Goal: Contribute content: Add original content to the website for others to see

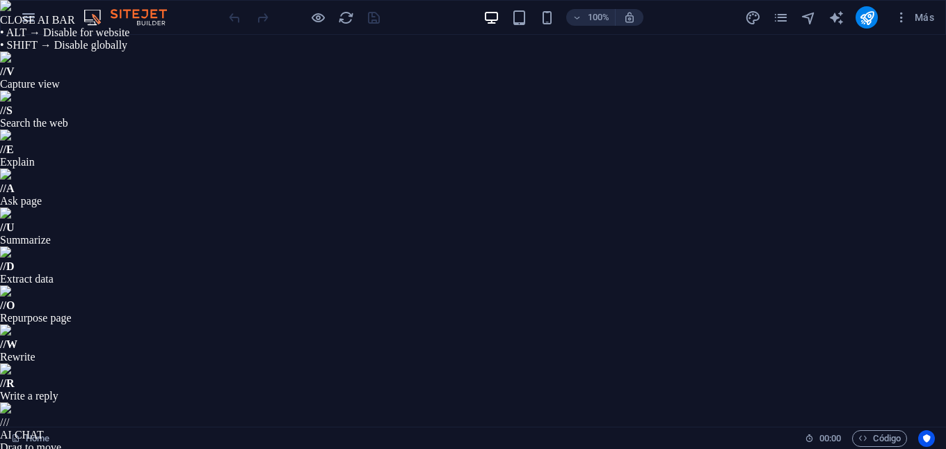
scroll to position [752, 0]
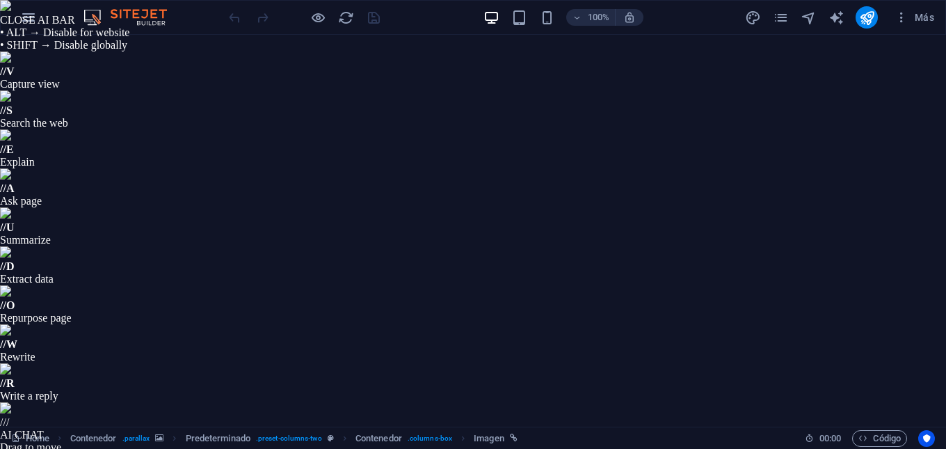
select select "px"
drag, startPoint x: 288, startPoint y: 213, endPoint x: 287, endPoint y: 312, distance: 98.8
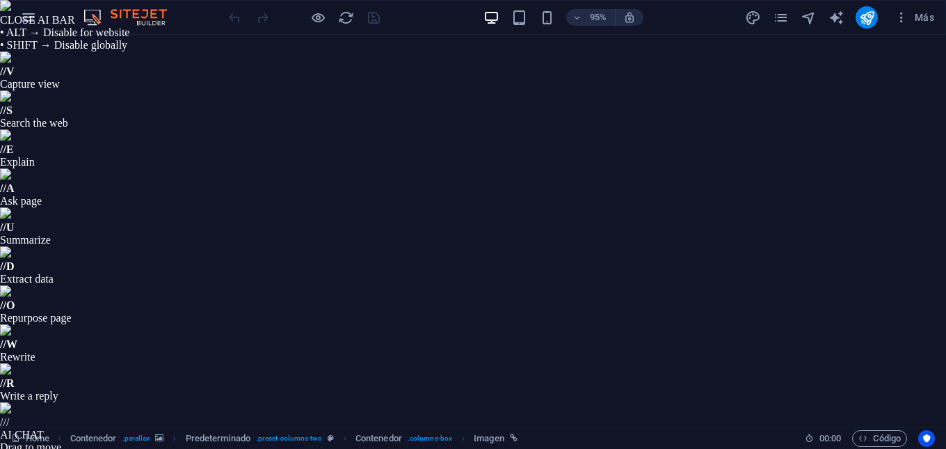
drag, startPoint x: 281, startPoint y: 290, endPoint x: 281, endPoint y: 355, distance: 64.7
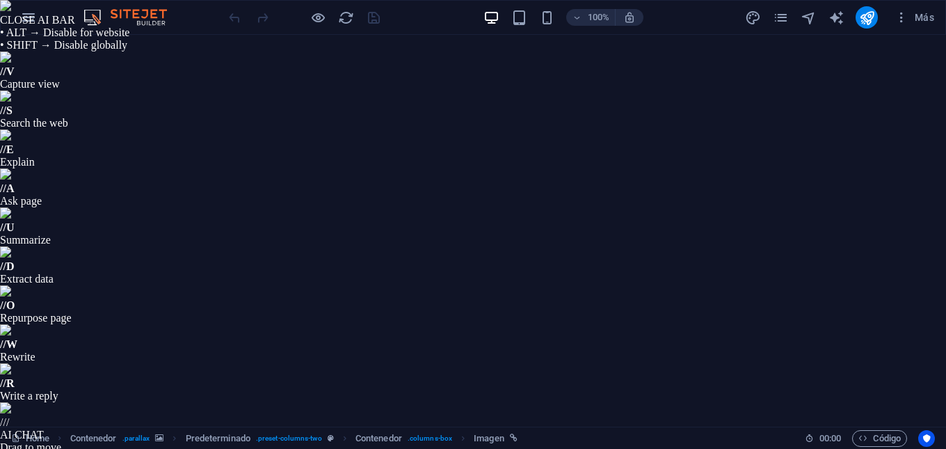
select select "px"
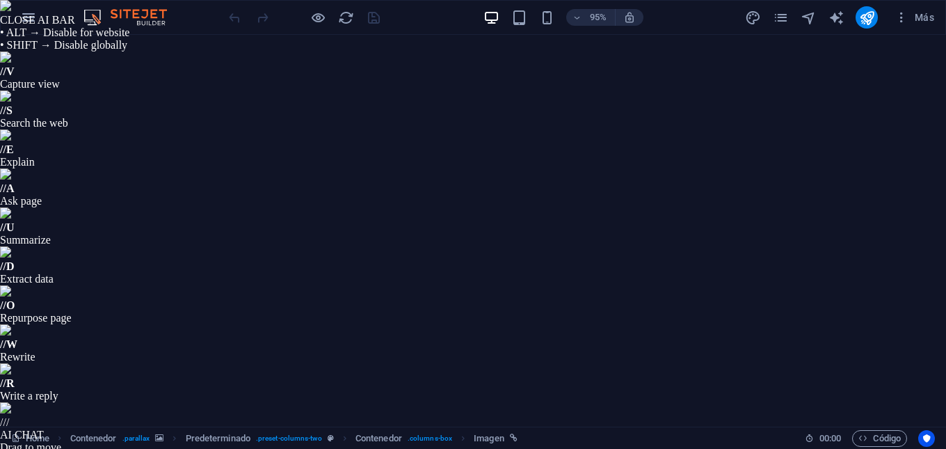
scroll to position [183, 0]
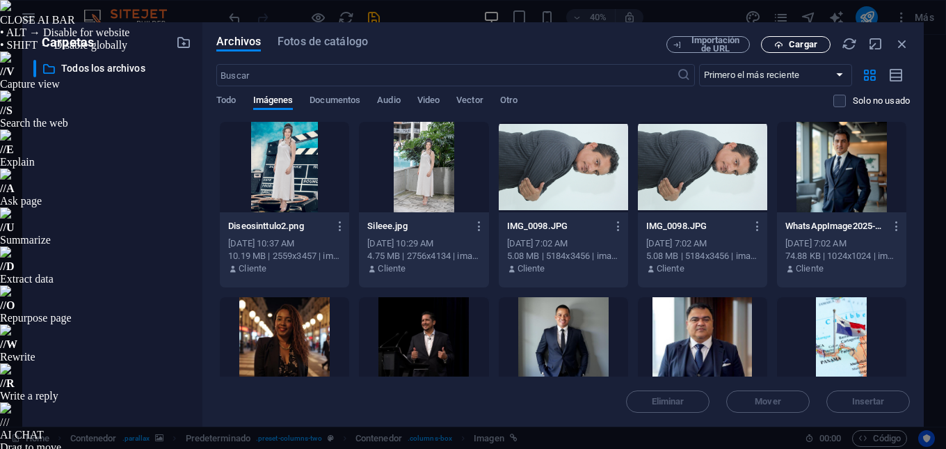
click at [791, 46] on span "Cargar" at bounding box center [803, 44] width 29 height 8
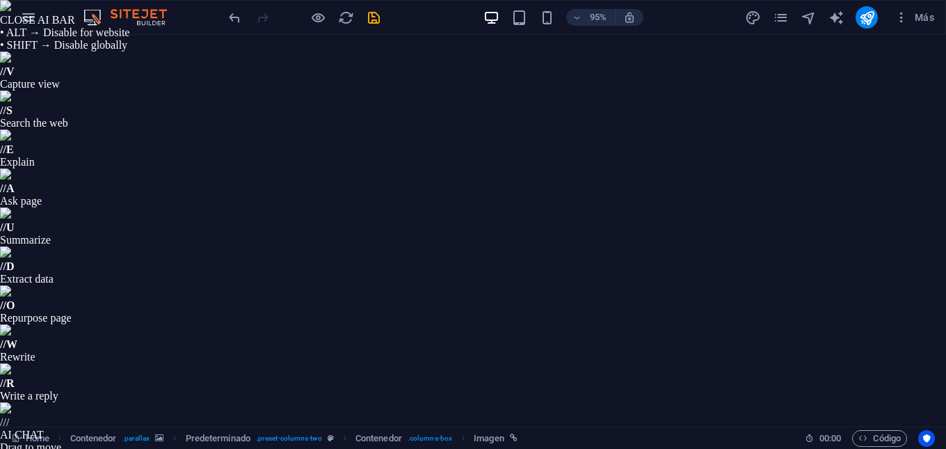
click at [375, 17] on icon "save" at bounding box center [374, 18] width 16 height 16
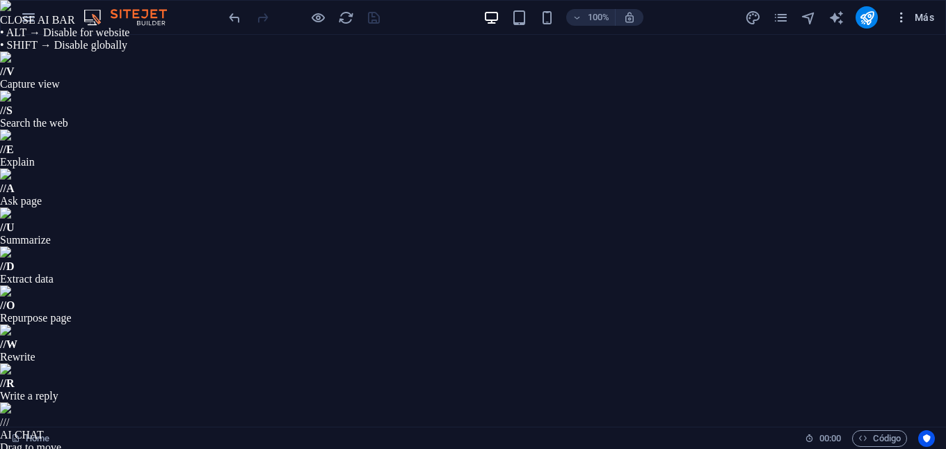
click at [901, 20] on icon "button" at bounding box center [901, 17] width 14 height 14
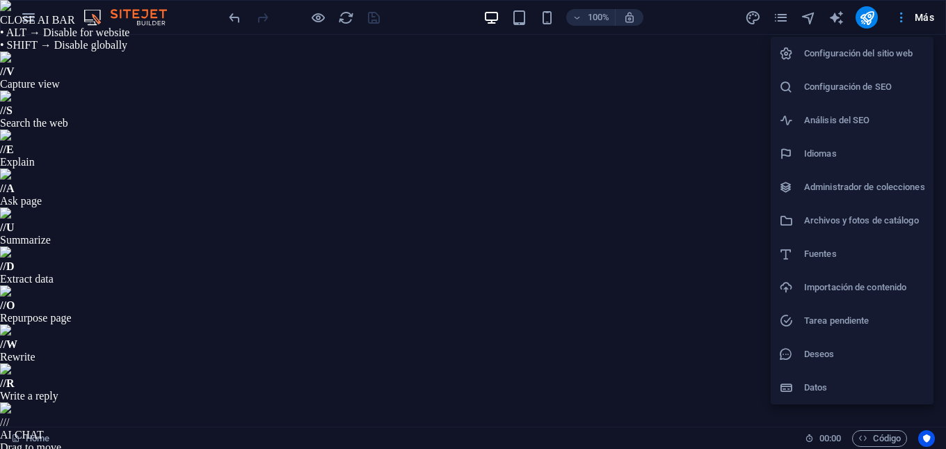
click at [901, 20] on div at bounding box center [473, 224] width 946 height 449
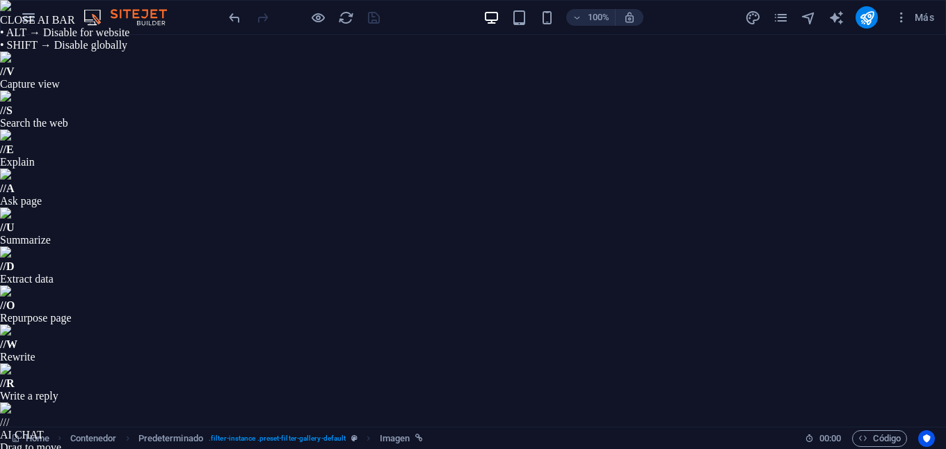
select select "%"
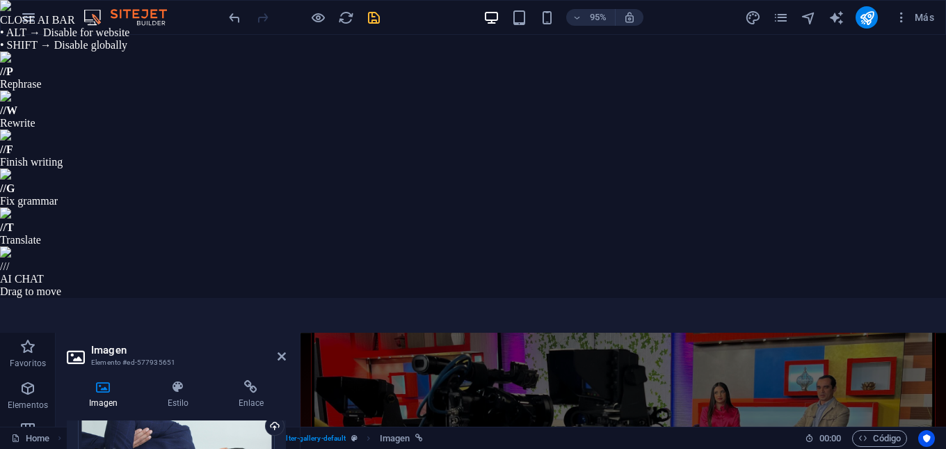
scroll to position [0, 0]
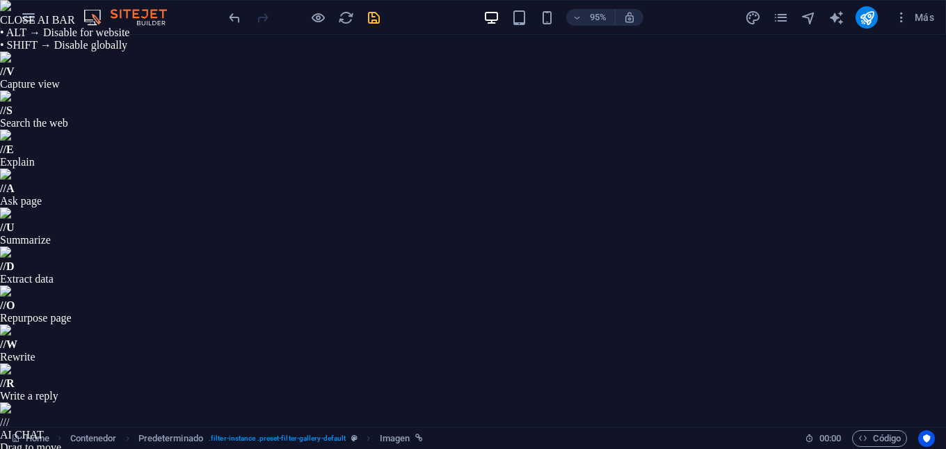
scroll to position [2047, 0]
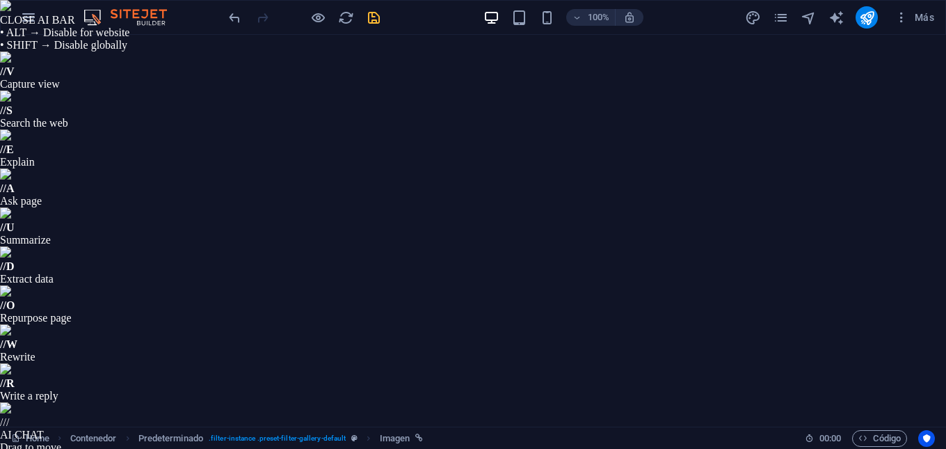
select select "%"
drag, startPoint x: 285, startPoint y: 341, endPoint x: 285, endPoint y: 357, distance: 16.0
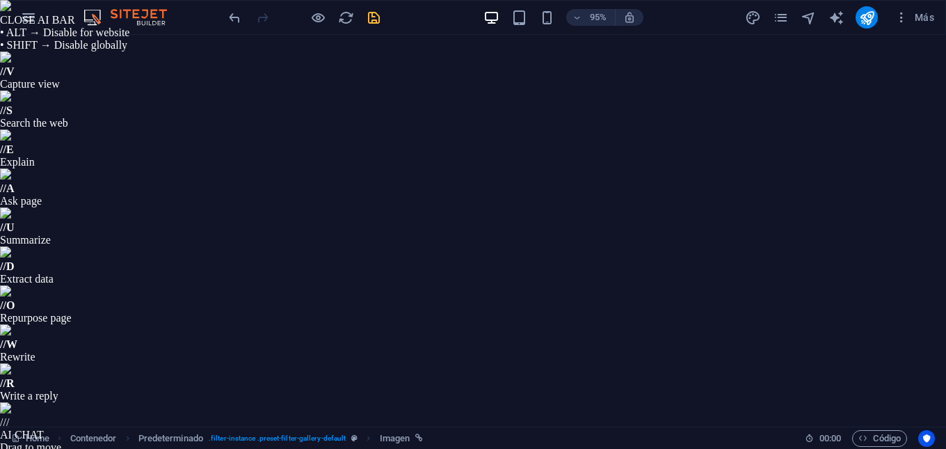
scroll to position [186, 0]
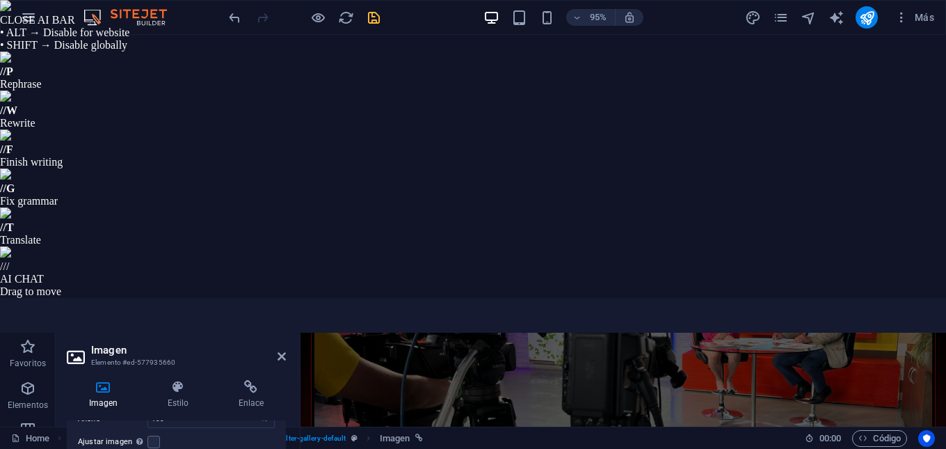
click at [280, 259] on div "Arrastra archivos aquí, haz clic para escoger archivos o selecciona archivos de…" at bounding box center [176, 404] width 219 height 291
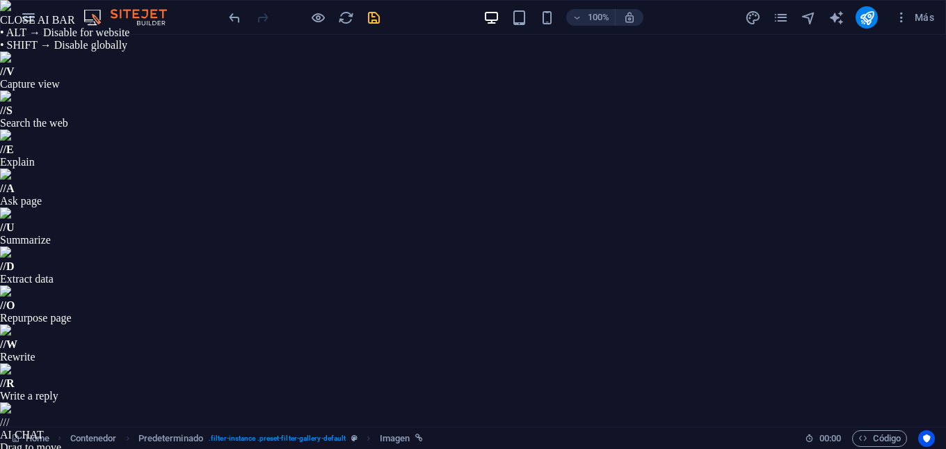
scroll to position [2078, 0]
select select "%"
drag, startPoint x: 282, startPoint y: 254, endPoint x: 279, endPoint y: 384, distance: 130.1
drag, startPoint x: 279, startPoint y: 384, endPoint x: 281, endPoint y: 403, distance: 18.9
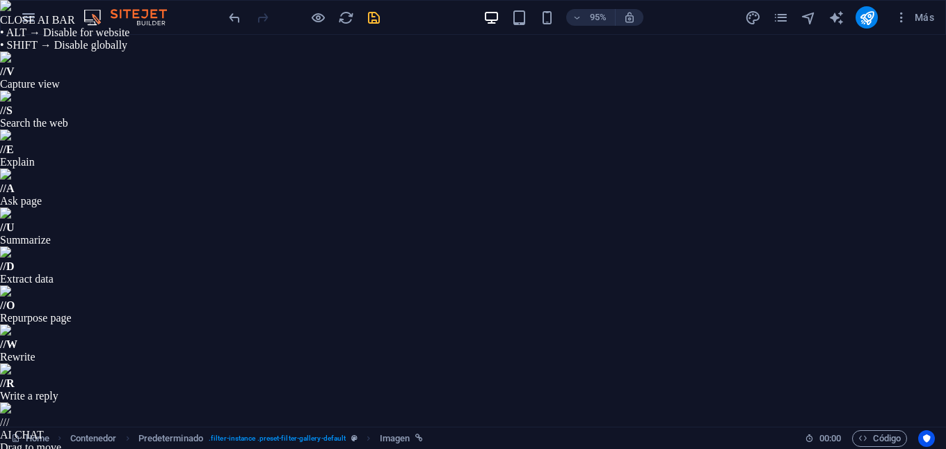
scroll to position [55, 0]
drag, startPoint x: 284, startPoint y: 387, endPoint x: 265, endPoint y: 400, distance: 23.5
drag, startPoint x: 284, startPoint y: 302, endPoint x: 241, endPoint y: 382, distance: 89.9
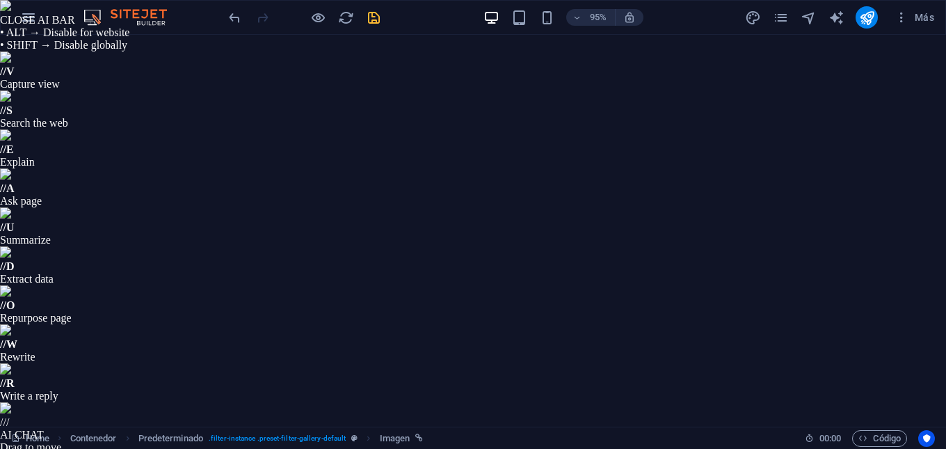
drag, startPoint x: 279, startPoint y: 337, endPoint x: 279, endPoint y: 369, distance: 31.3
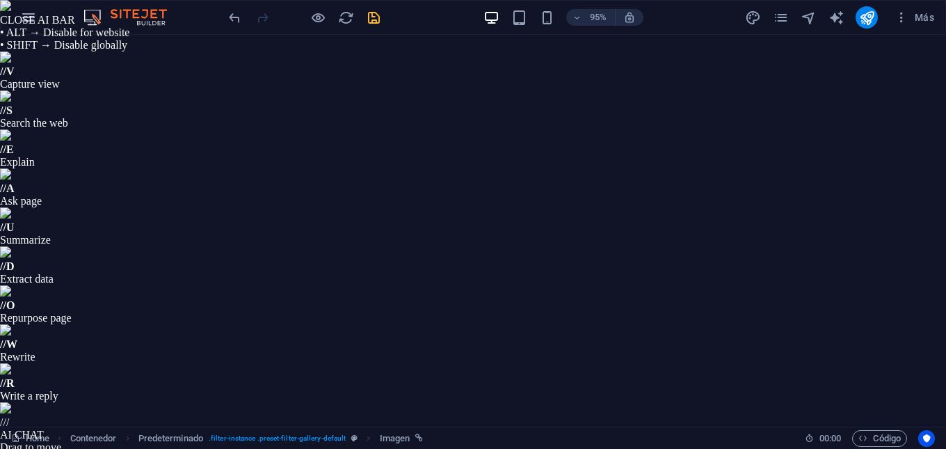
scroll to position [186, 0]
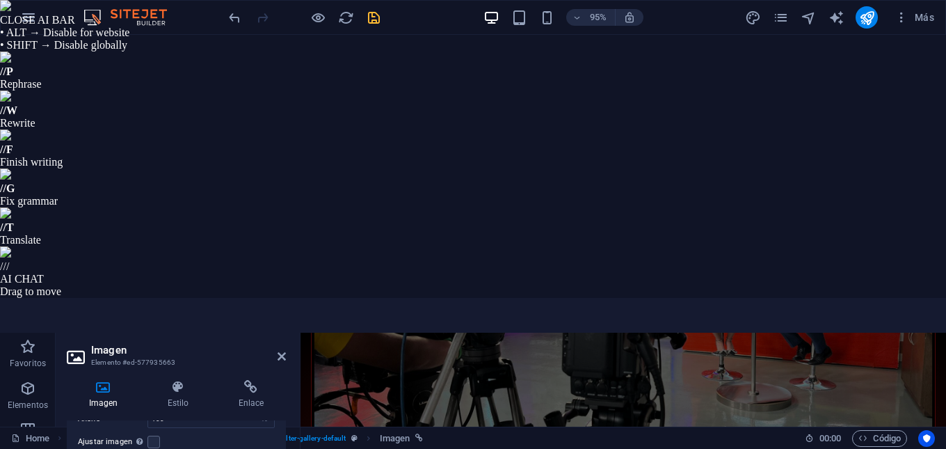
scroll to position [0, 0]
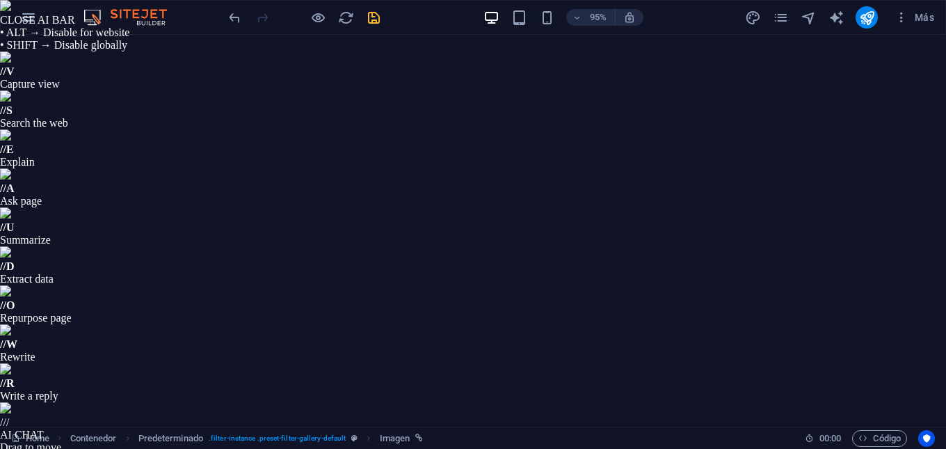
click at [372, 19] on icon "save" at bounding box center [374, 18] width 16 height 16
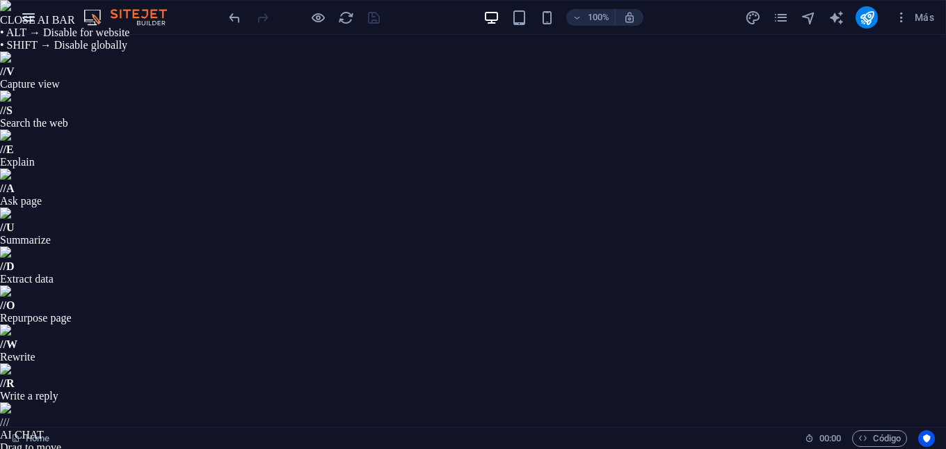
click at [30, 18] on icon "button" at bounding box center [28, 17] width 17 height 17
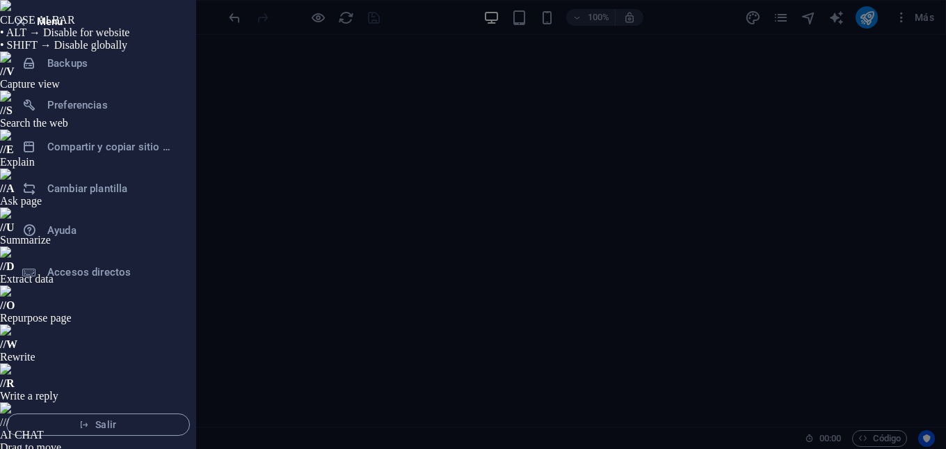
click at [497, 76] on div at bounding box center [473, 224] width 946 height 449
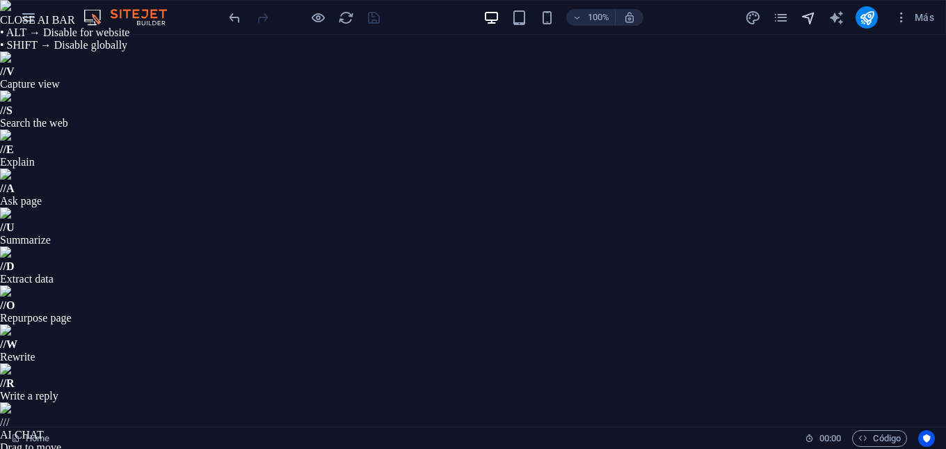
click at [809, 21] on icon "navigator" at bounding box center [808, 18] width 16 height 16
click at [11, 11] on img at bounding box center [5, 5] width 11 height 11
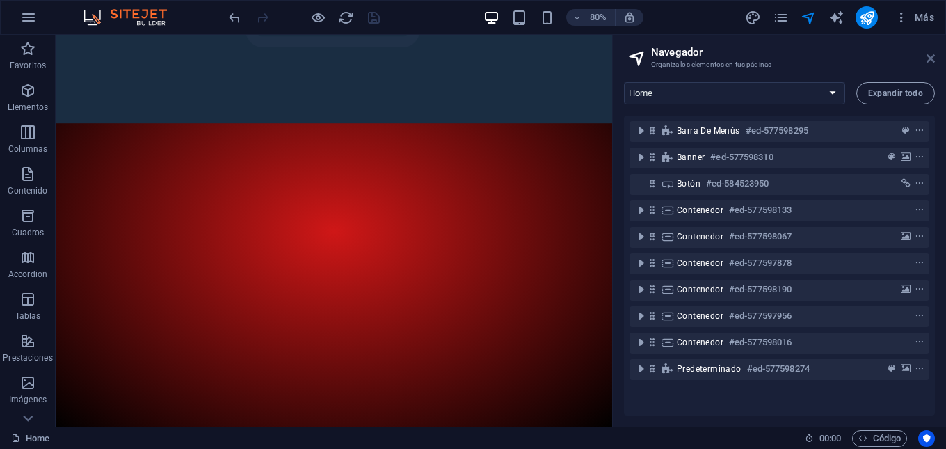
click at [933, 55] on icon at bounding box center [930, 58] width 8 height 11
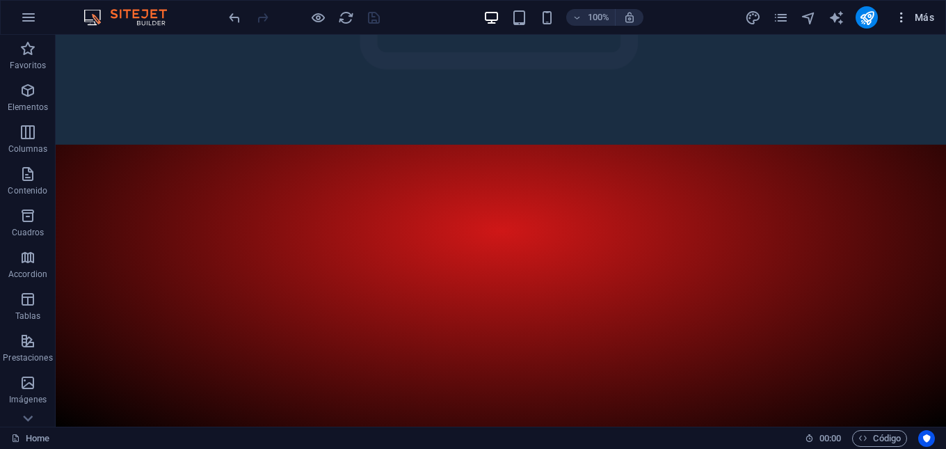
click at [898, 14] on icon "button" at bounding box center [901, 17] width 14 height 14
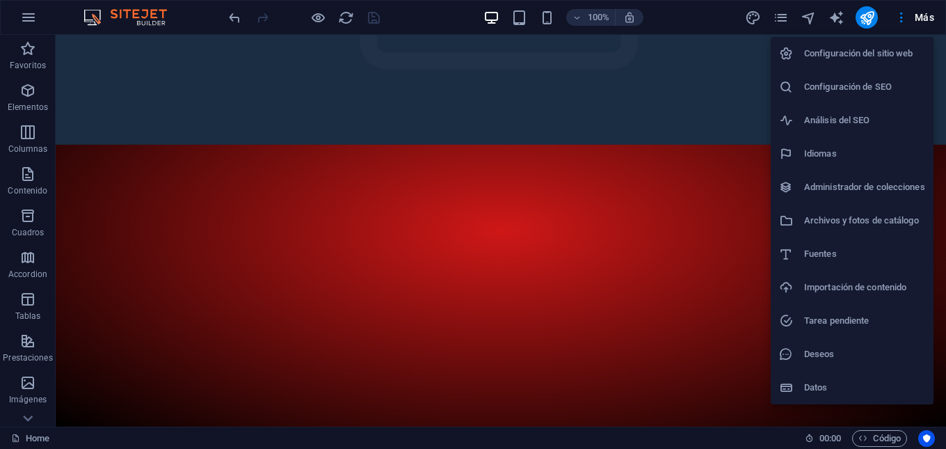
click at [639, 341] on div at bounding box center [473, 224] width 946 height 449
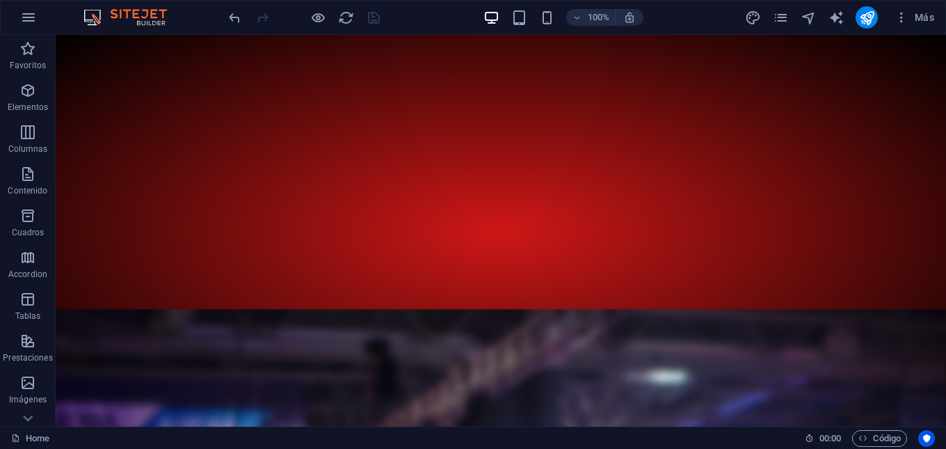
scroll to position [4505, 0]
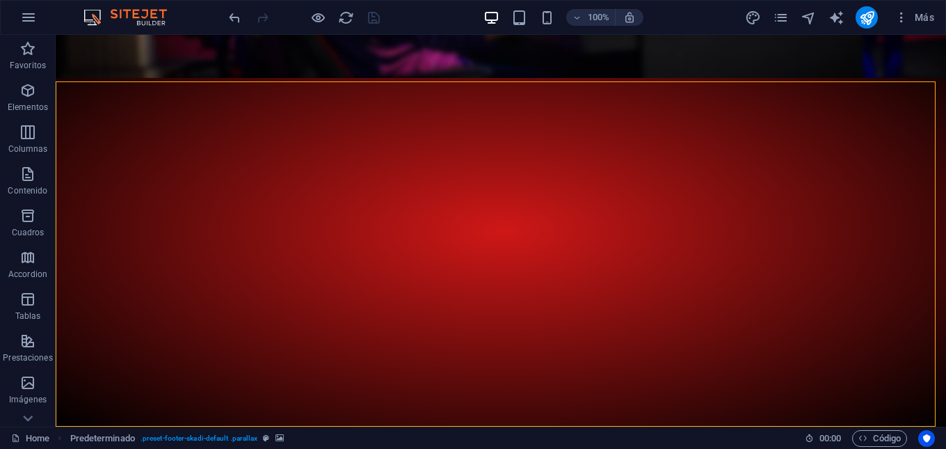
click at [81, 16] on img at bounding box center [132, 17] width 104 height 17
click at [27, 18] on icon "button" at bounding box center [28, 17] width 17 height 17
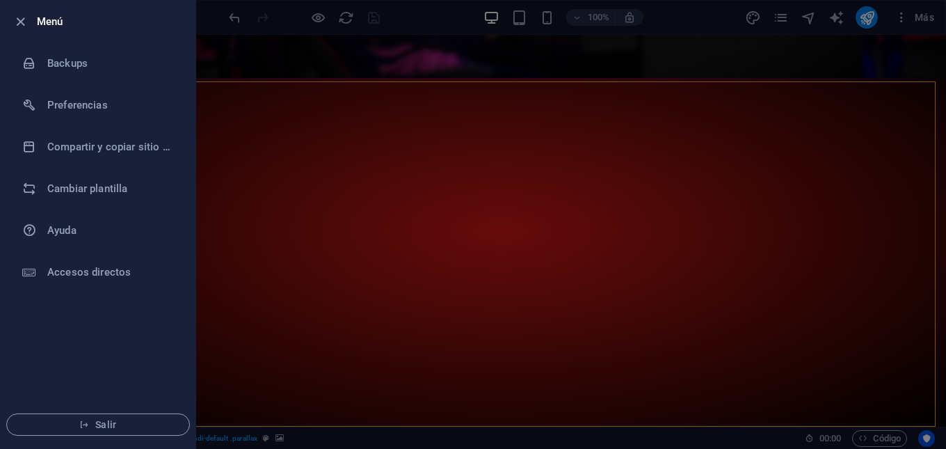
click at [458, 207] on div at bounding box center [473, 224] width 946 height 449
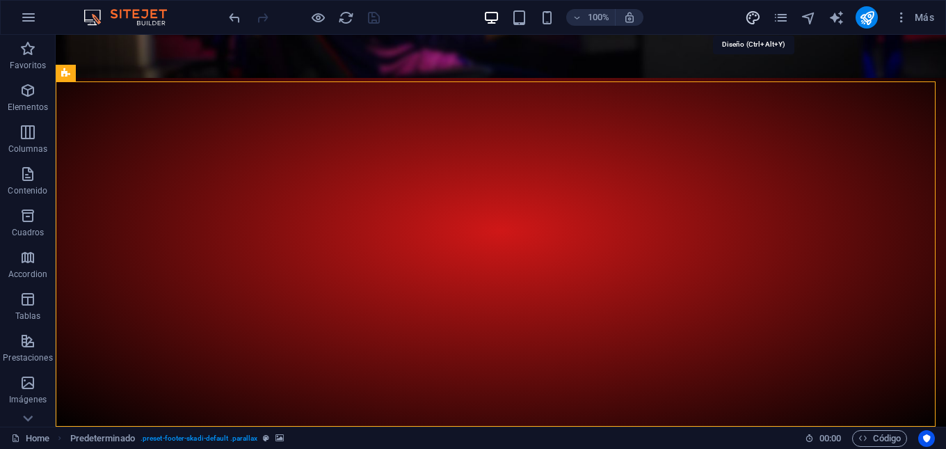
click at [754, 18] on icon "design" at bounding box center [753, 18] width 16 height 16
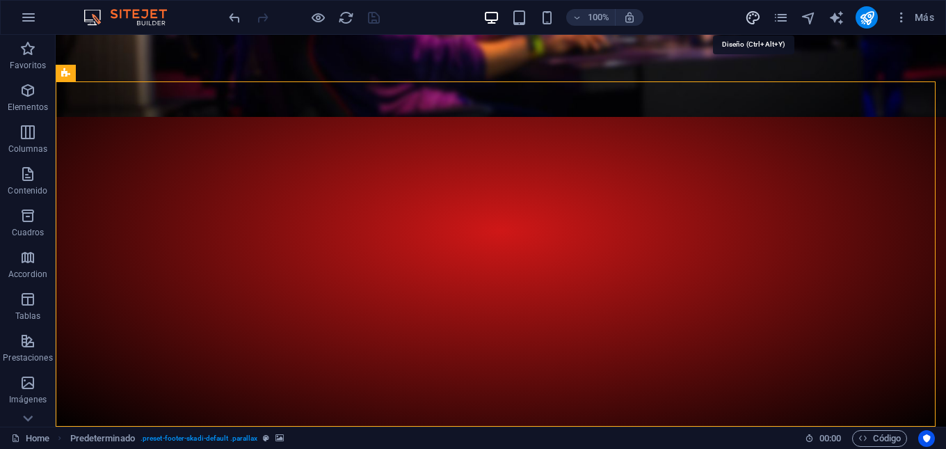
select select "px"
select select "400"
select select "px"
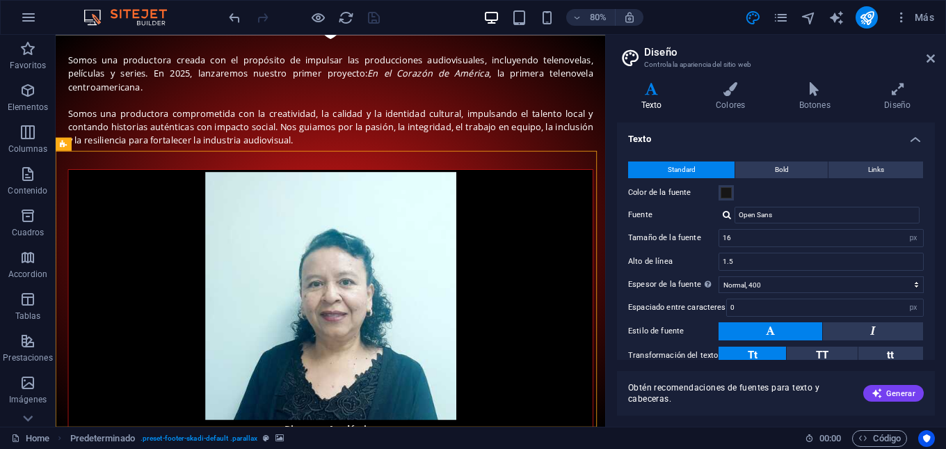
scroll to position [4383, 0]
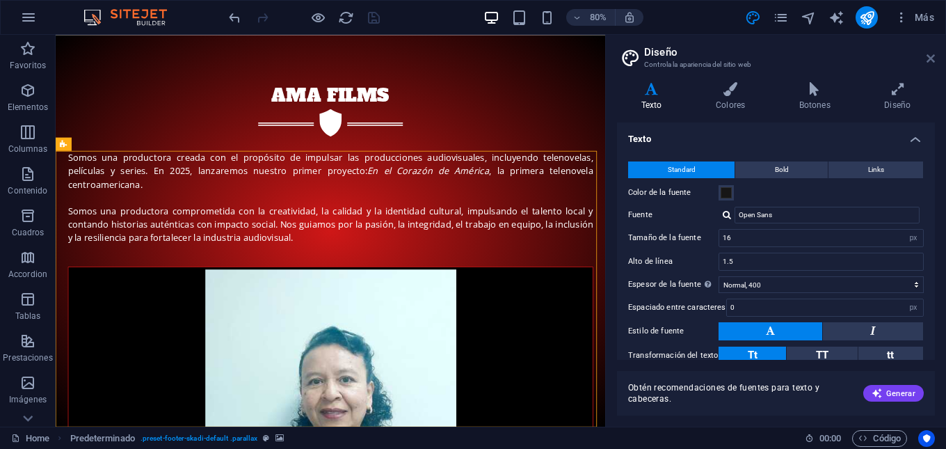
click at [930, 58] on icon at bounding box center [930, 58] width 8 height 11
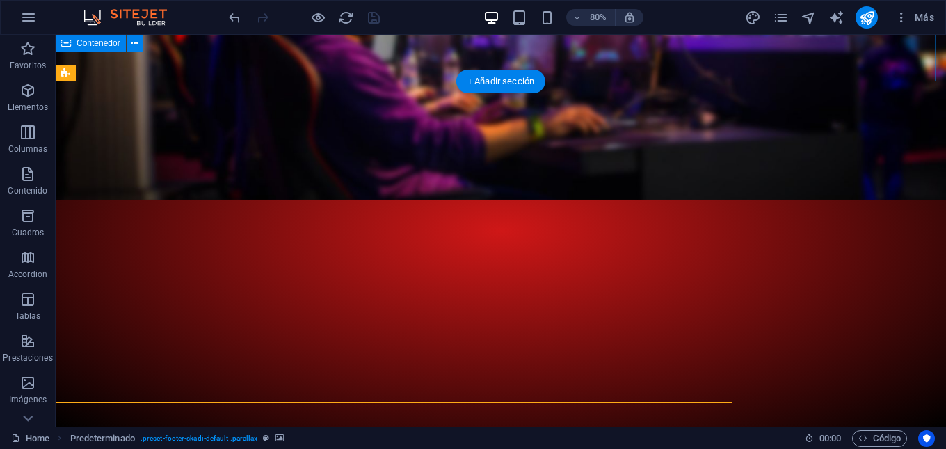
scroll to position [4505, 0]
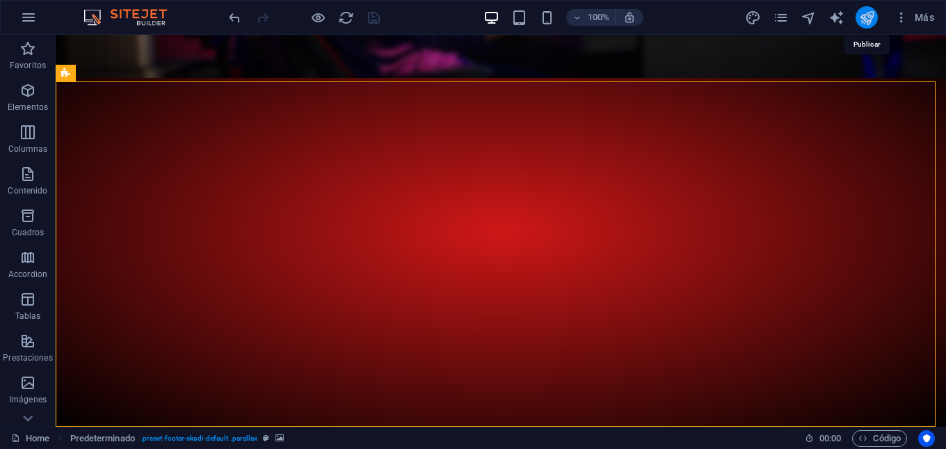
click at [866, 22] on icon "publish" at bounding box center [867, 18] width 16 height 16
